Goal: Complete application form

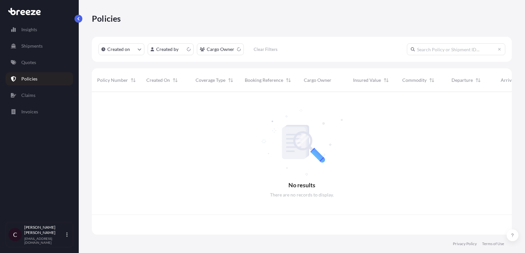
scroll to position [146, 420]
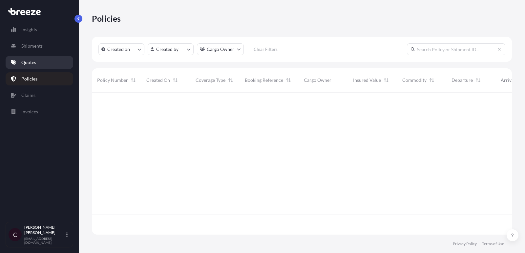
click at [39, 59] on link "Quotes" at bounding box center [40, 62] width 68 height 13
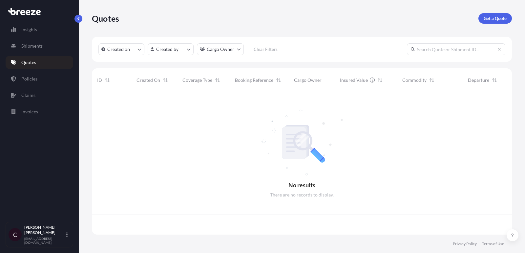
scroll to position [146, 420]
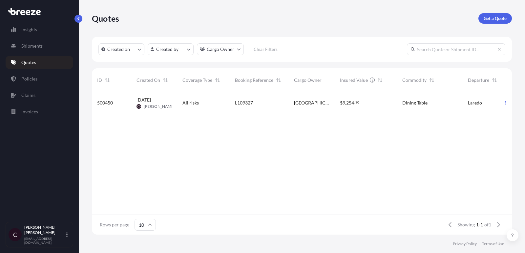
click at [324, 103] on div "[GEOGRAPHIC_DATA] [GEOGRAPHIC_DATA]" at bounding box center [311, 102] width 35 height 7
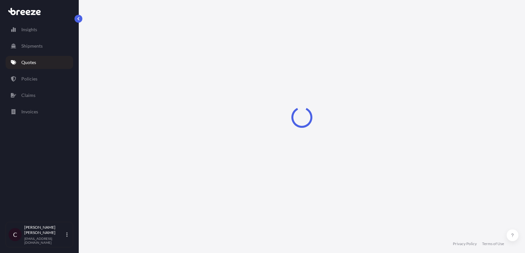
select select "Road"
select select "1"
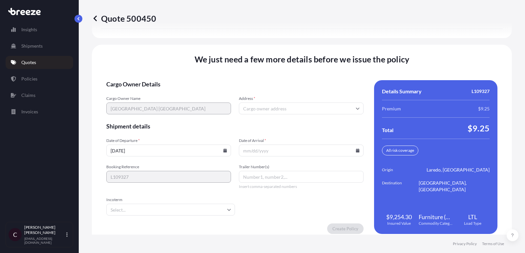
scroll to position [956, 0]
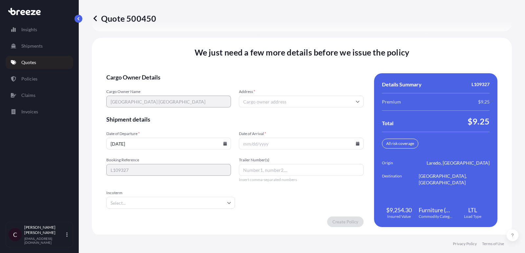
click at [226, 143] on icon at bounding box center [225, 143] width 4 height 4
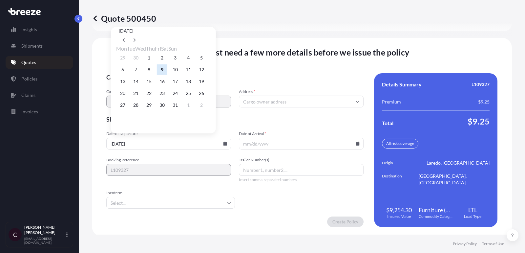
click at [167, 70] on button "9" at bounding box center [162, 69] width 10 height 10
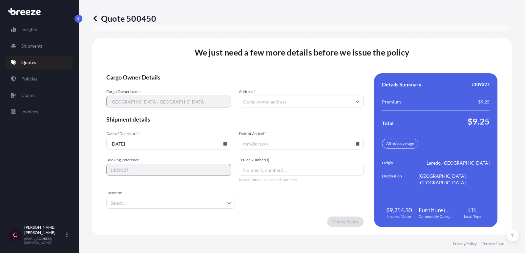
click at [358, 142] on icon at bounding box center [358, 143] width 4 height 4
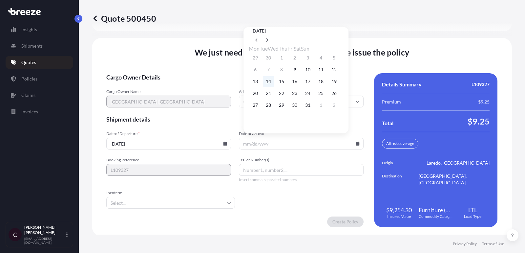
click at [268, 82] on button "14" at bounding box center [268, 81] width 10 height 10
type input "[DATE]"
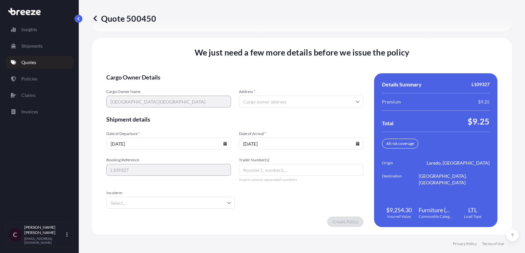
click at [265, 171] on input "Trailer Number(s)" at bounding box center [301, 170] width 125 height 12
type input "l"
type input "LTL"
click at [282, 109] on form "Cargo Owner Details Cargo Owner Name [GEOGRAPHIC_DATA] [GEOGRAPHIC_DATA] Addres…" at bounding box center [234, 149] width 257 height 153
click at [282, 101] on input "Address *" at bounding box center [301, 101] width 125 height 12
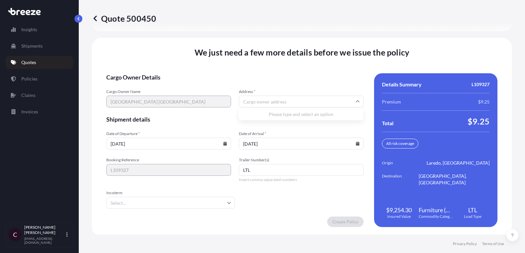
type input "3"
type input "[STREET_ADDRESS]"
click at [172, 201] on input "Incoterm" at bounding box center [170, 202] width 129 height 12
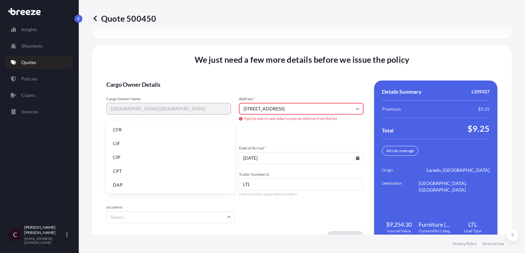
scroll to position [963, 0]
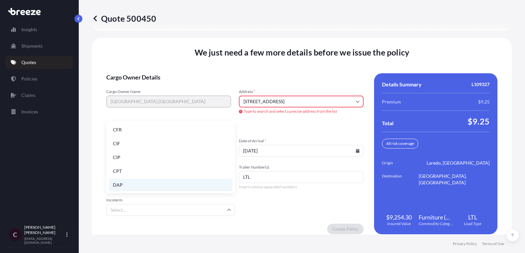
click at [164, 181] on li "DAP" at bounding box center [170, 184] width 123 height 12
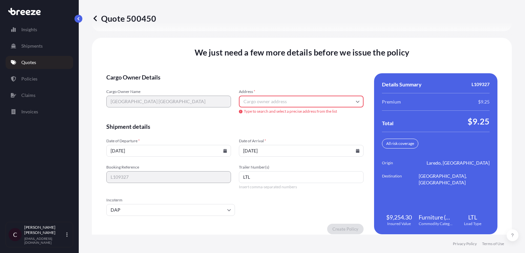
click at [294, 100] on input "Address *" at bounding box center [301, 101] width 125 height 12
click at [283, 124] on li "[STREET_ADDRESS]" at bounding box center [300, 124] width 119 height 12
type input "[STREET_ADDRESS]"
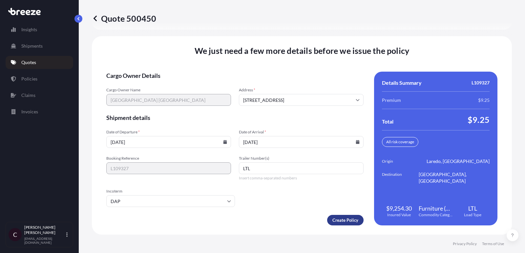
scroll to position [956, 0]
